Goal: Task Accomplishment & Management: Use online tool/utility

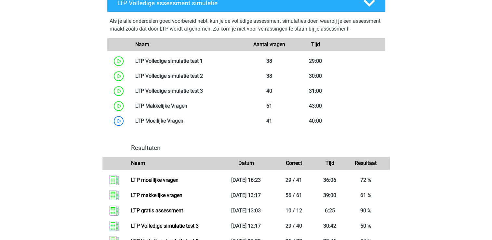
scroll to position [365, 0]
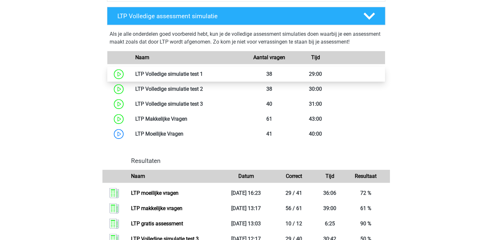
click at [203, 71] on link at bounding box center [203, 74] width 0 height 6
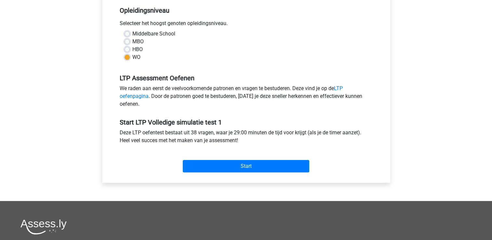
scroll to position [143, 0]
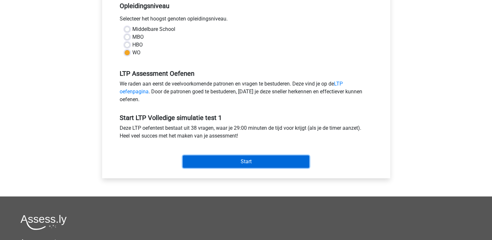
click at [238, 161] on input "Start" at bounding box center [246, 162] width 127 height 12
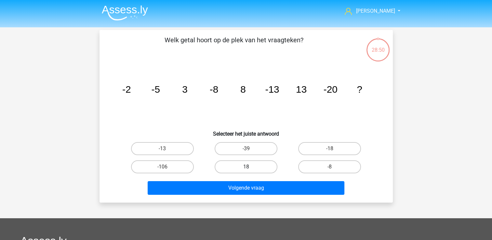
click at [240, 167] on label "18" at bounding box center [246, 166] width 63 height 13
click at [246, 167] on input "18" at bounding box center [248, 169] width 4 height 4
radio input "true"
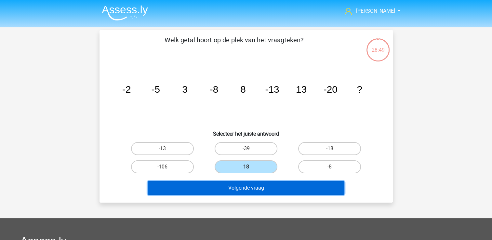
click at [240, 184] on button "Volgende vraag" at bounding box center [246, 188] width 197 height 14
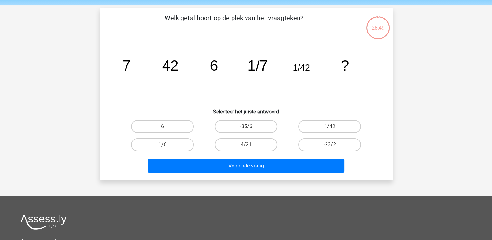
scroll to position [30, 0]
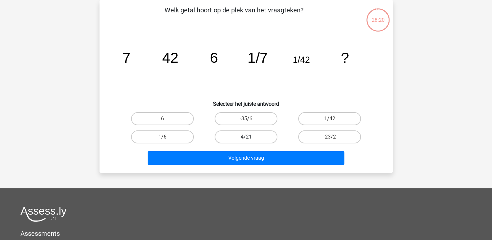
click at [238, 136] on label "4/21" at bounding box center [246, 137] width 63 height 13
click at [246, 137] on input "4/21" at bounding box center [248, 139] width 4 height 4
radio input "true"
click at [320, 121] on label "1/42" at bounding box center [329, 118] width 63 height 13
click at [330, 121] on input "1/42" at bounding box center [332, 121] width 4 height 4
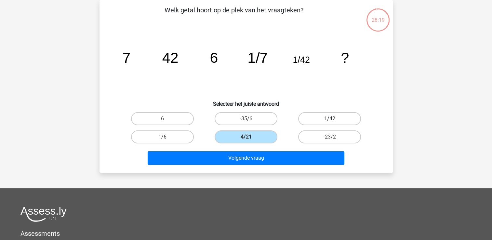
radio input "true"
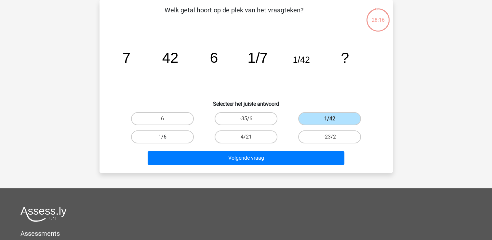
click at [146, 140] on label "1/6" at bounding box center [162, 137] width 63 height 13
click at [162, 140] on input "1/6" at bounding box center [164, 139] width 4 height 4
radio input "true"
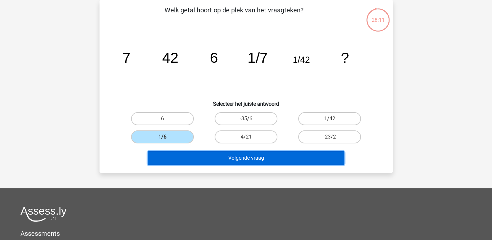
click at [185, 155] on button "Volgende vraag" at bounding box center [246, 158] width 197 height 14
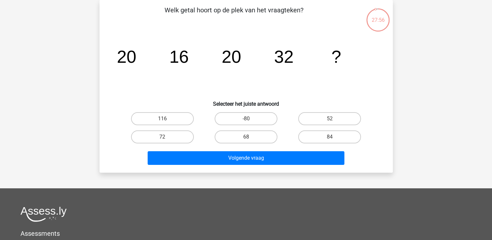
click at [163, 137] on input "72" at bounding box center [164, 139] width 4 height 4
radio input "true"
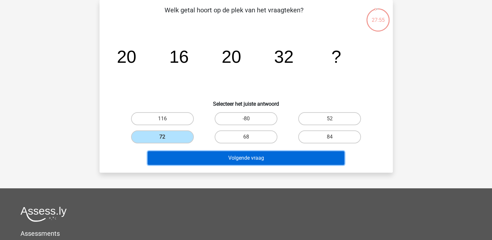
click at [188, 152] on button "Volgende vraag" at bounding box center [246, 158] width 197 height 14
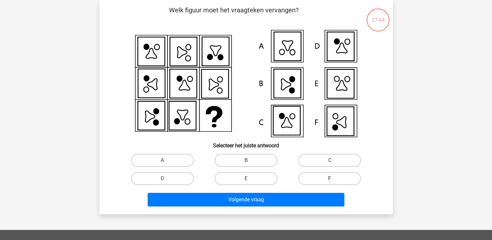
click at [332, 172] on label "F" at bounding box center [329, 178] width 63 height 13
click at [332, 179] on input "F" at bounding box center [332, 181] width 4 height 4
radio input "true"
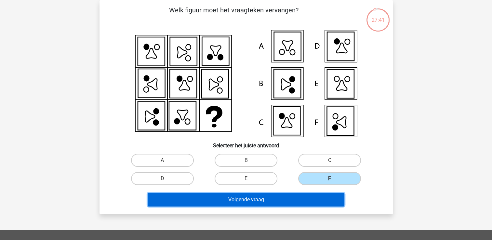
click at [303, 200] on button "Volgende vraag" at bounding box center [246, 200] width 197 height 14
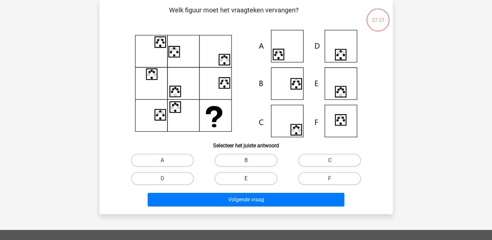
click at [257, 178] on label "E" at bounding box center [246, 178] width 63 height 13
click at [250, 179] on input "E" at bounding box center [248, 181] width 4 height 4
radio input "true"
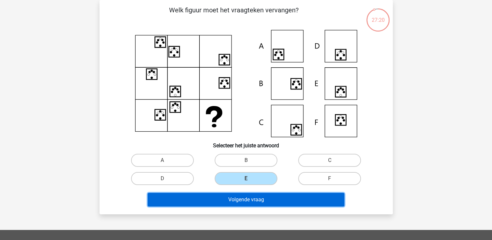
click at [257, 196] on button "Volgende vraag" at bounding box center [246, 200] width 197 height 14
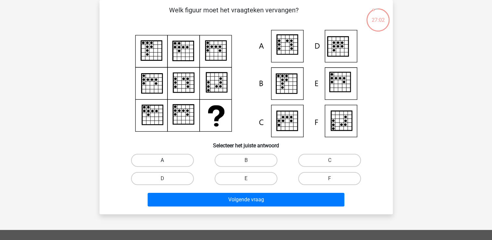
click at [185, 165] on label "A" at bounding box center [162, 160] width 63 height 13
click at [167, 165] on input "A" at bounding box center [164, 162] width 4 height 4
radio input "true"
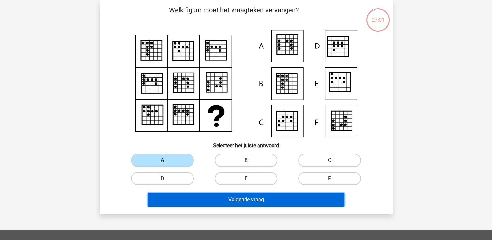
click at [197, 198] on button "Volgende vraag" at bounding box center [246, 200] width 197 height 14
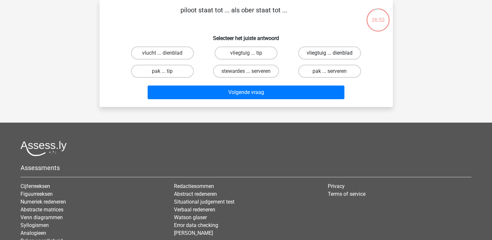
click at [327, 52] on label "vliegtuig ... dienblad" at bounding box center [329, 53] width 63 height 13
click at [330, 53] on input "vliegtuig ... dienblad" at bounding box center [332, 55] width 4 height 4
radio input "true"
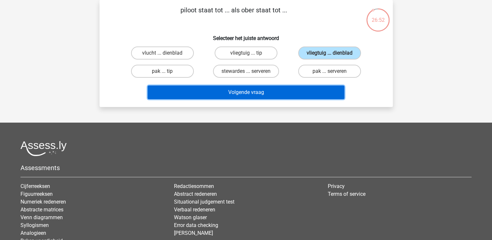
click at [245, 92] on button "Volgende vraag" at bounding box center [246, 93] width 197 height 14
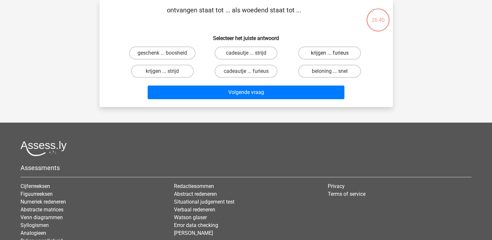
click at [324, 51] on label "krijgen ... furieus" at bounding box center [329, 53] width 63 height 13
click at [330, 53] on input "krijgen ... furieus" at bounding box center [332, 55] width 4 height 4
radio input "true"
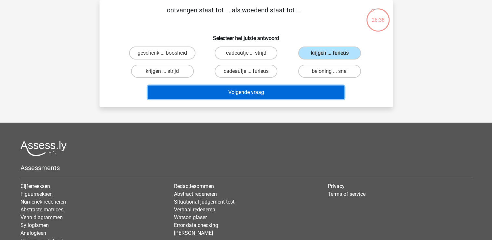
click at [289, 90] on button "Volgende vraag" at bounding box center [246, 93] width 197 height 14
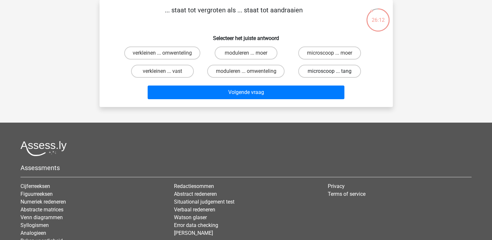
click at [309, 71] on label "microscoop ... tang" at bounding box center [329, 71] width 63 height 13
click at [330, 71] on input "microscoop ... tang" at bounding box center [332, 73] width 4 height 4
radio input "true"
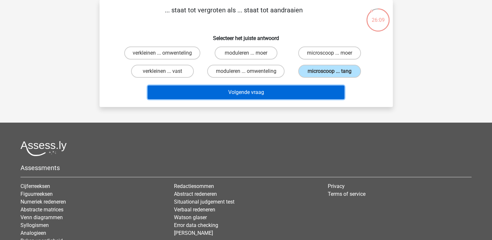
click at [295, 89] on button "Volgende vraag" at bounding box center [246, 93] width 197 height 14
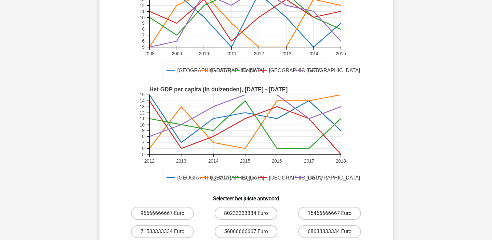
scroll to position [95, 0]
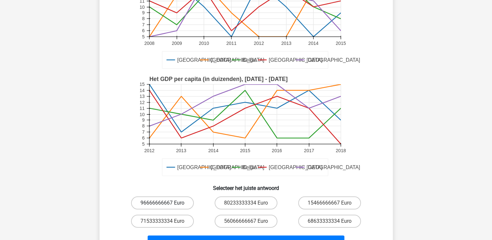
drag, startPoint x: 160, startPoint y: 201, endPoint x: 155, endPoint y: 202, distance: 5.8
click at [155, 202] on label "96666666667 Euro" at bounding box center [162, 203] width 63 height 13
click at [162, 203] on input "96666666667 Euro" at bounding box center [164, 205] width 4 height 4
radio input "true"
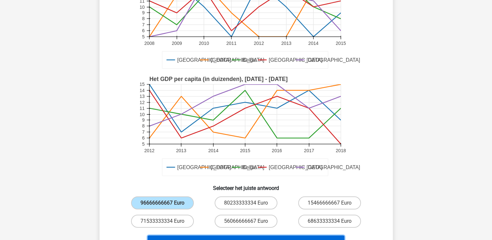
click at [169, 236] on button "Volgende vraag" at bounding box center [246, 243] width 197 height 14
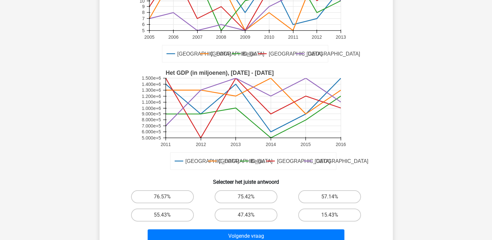
scroll to position [25, 0]
